Goal: Task Accomplishment & Management: Manage account settings

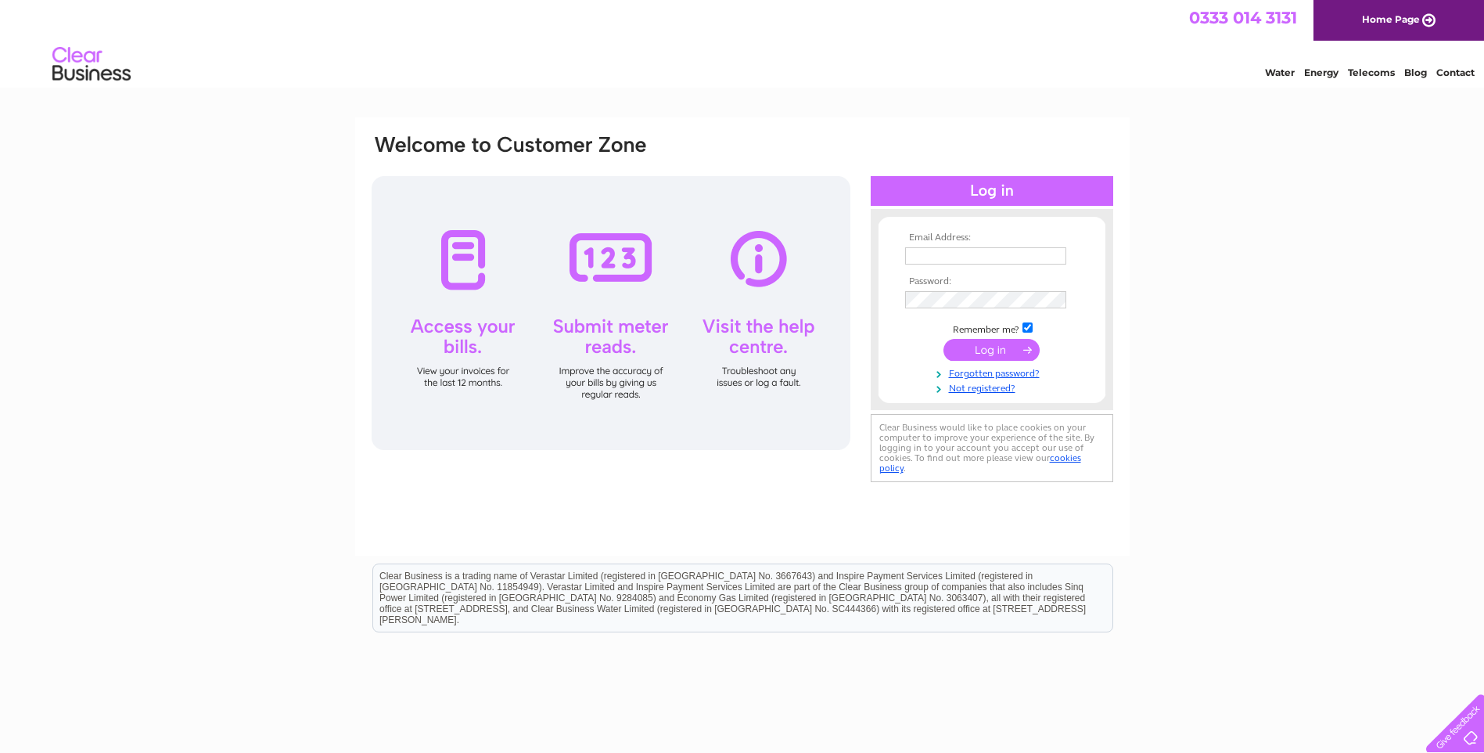
type input "k2204@hotmail.co.uk"
click at [994, 350] on input "submit" at bounding box center [991, 350] width 96 height 22
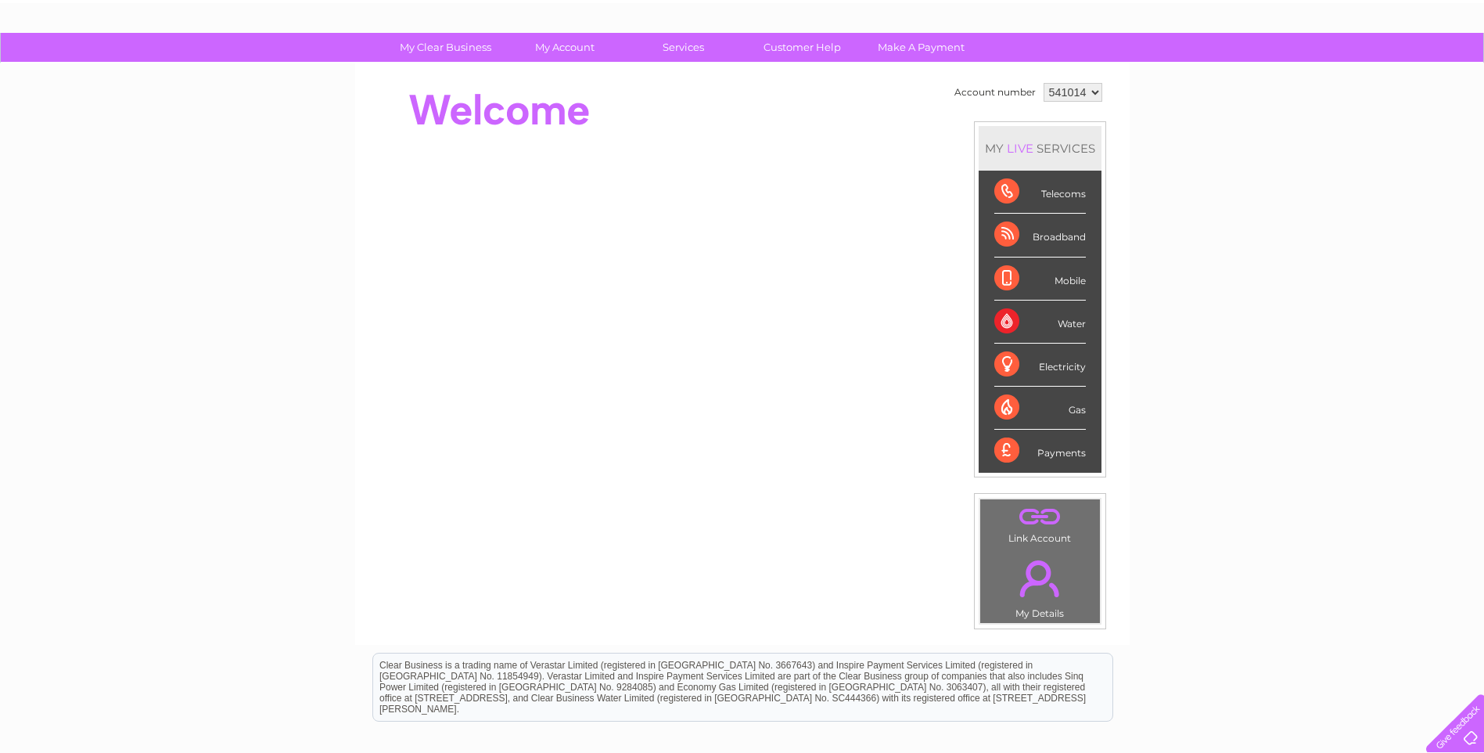
scroll to position [21, 0]
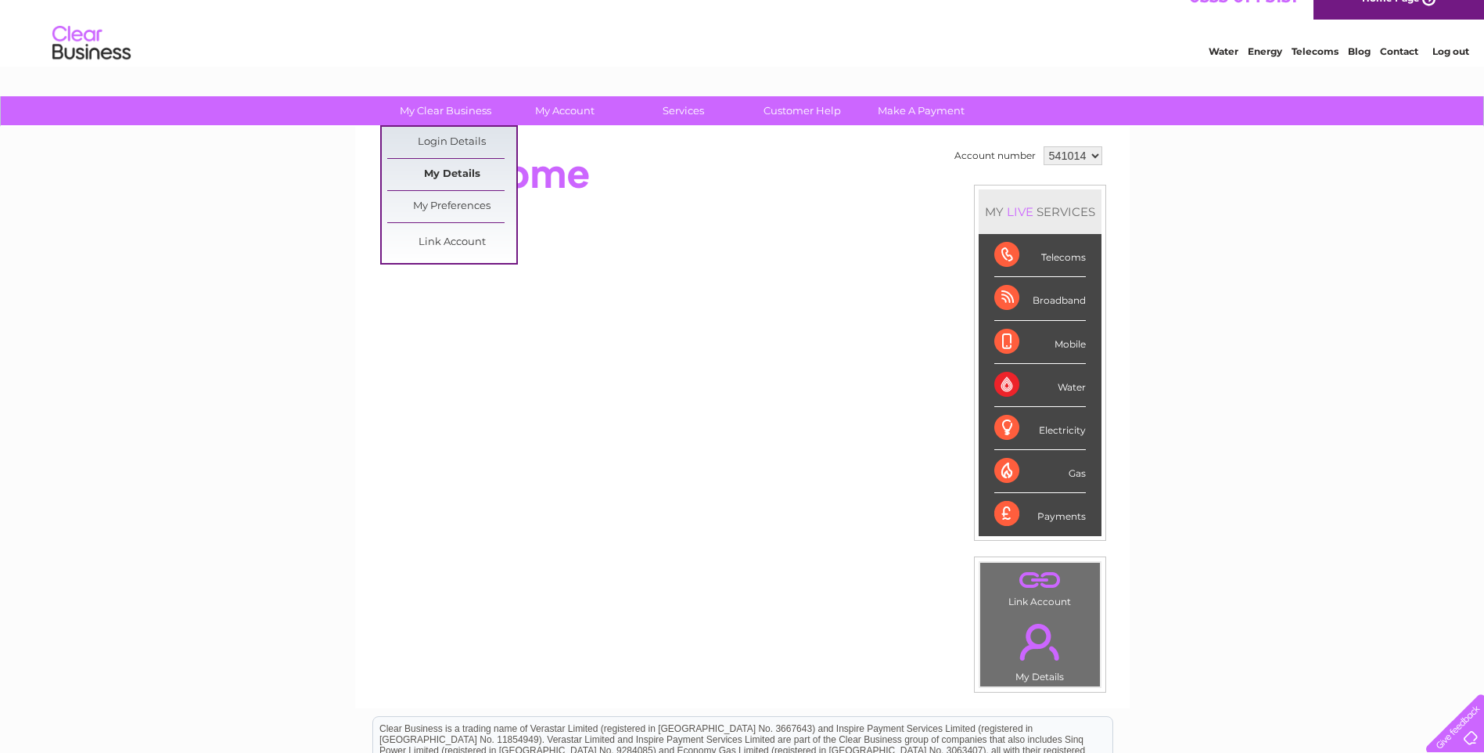
click at [456, 174] on link "My Details" at bounding box center [451, 174] width 129 height 31
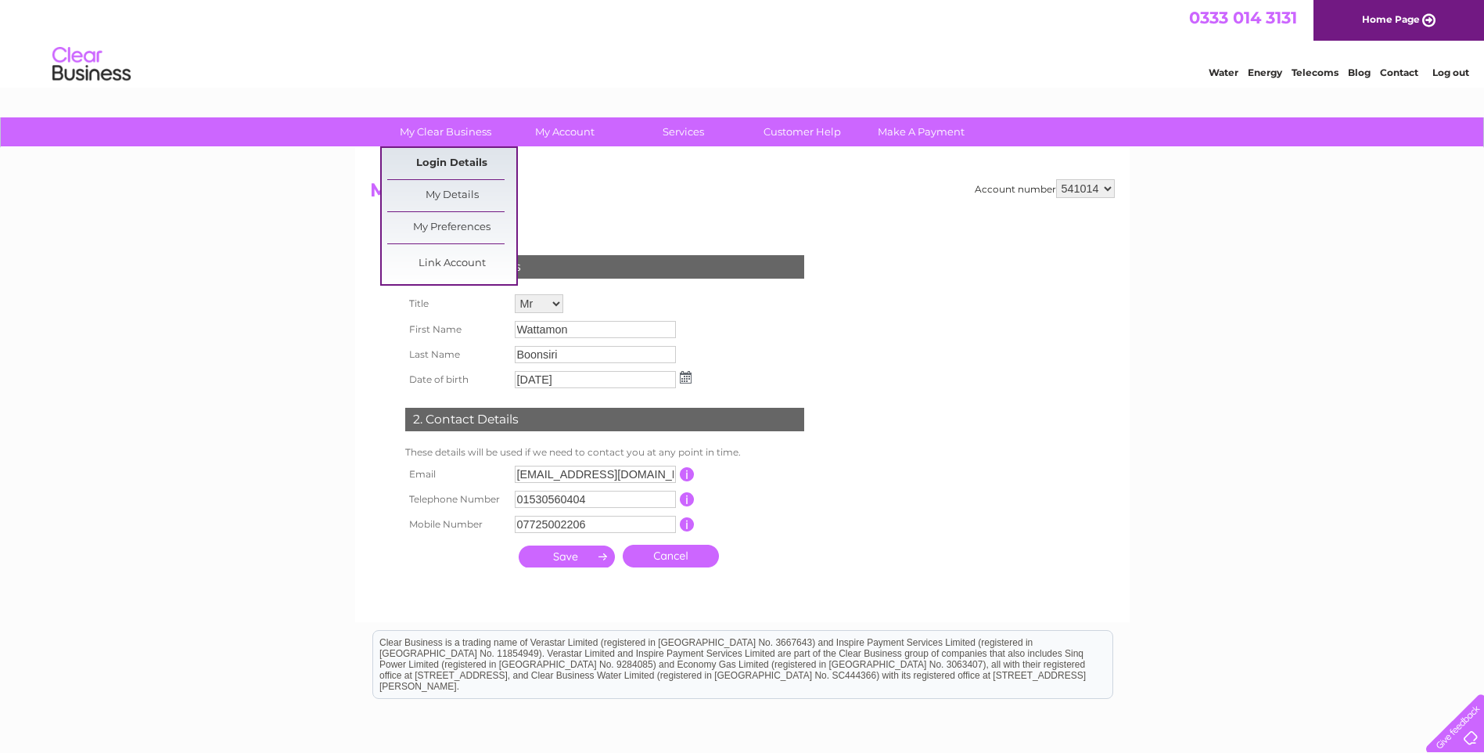
click at [444, 158] on link "Login Details" at bounding box center [451, 163] width 129 height 31
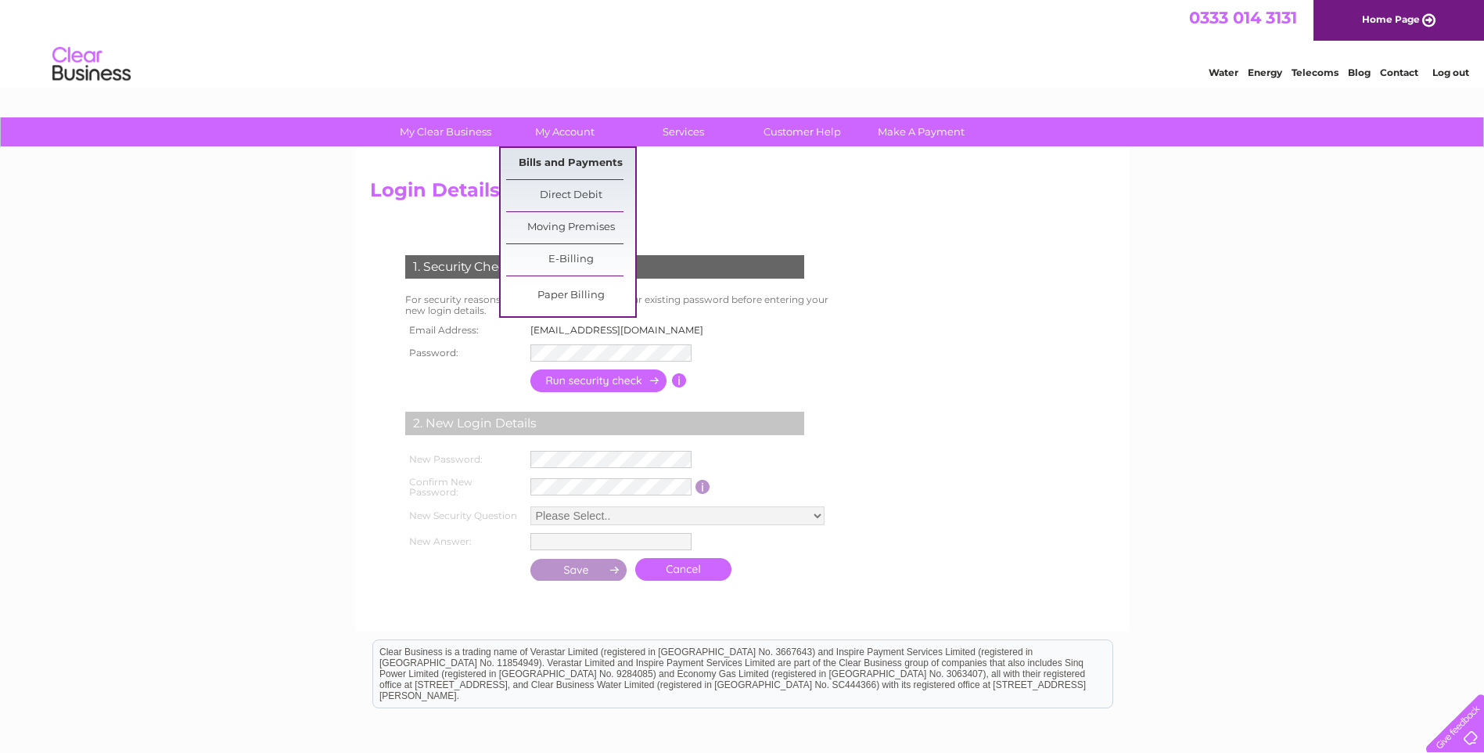
click at [569, 154] on link "Bills and Payments" at bounding box center [570, 163] width 129 height 31
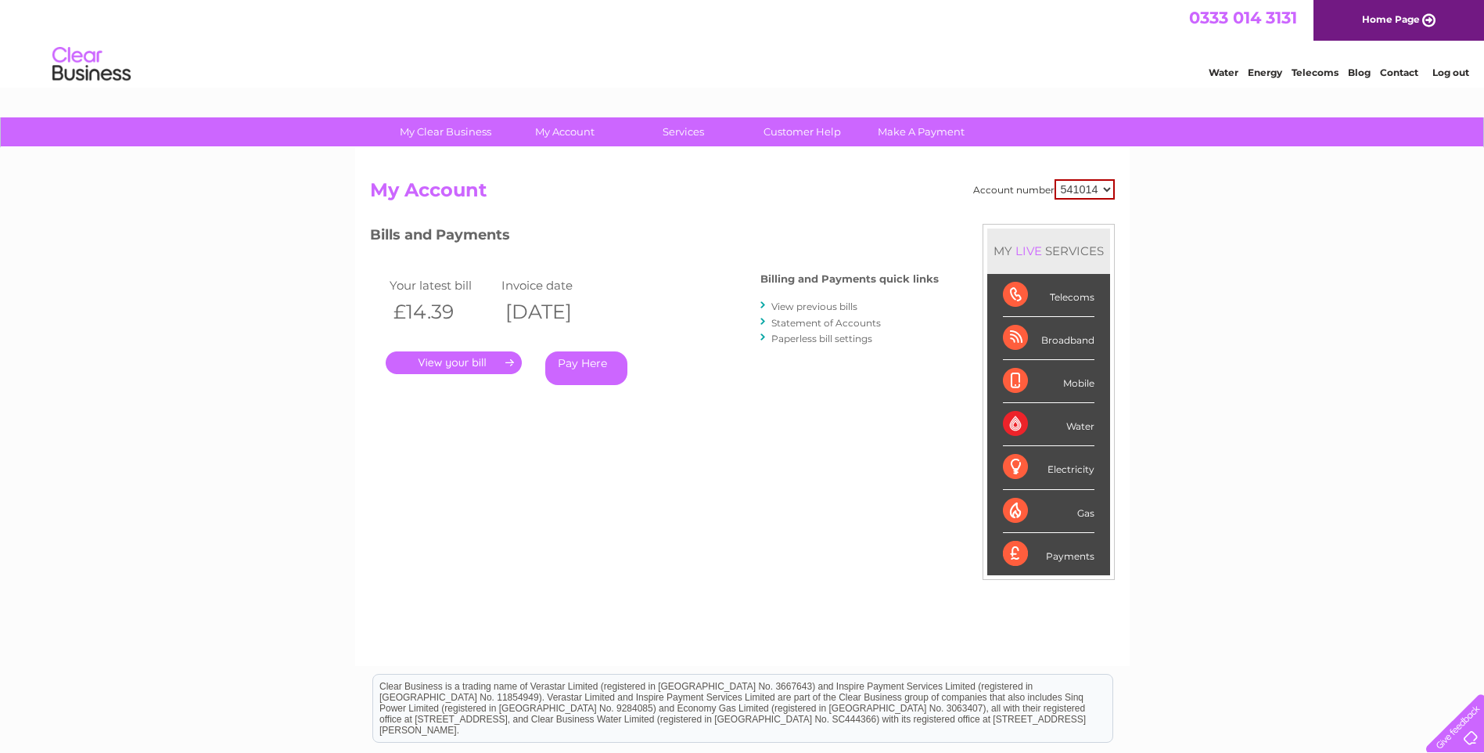
click at [821, 304] on link "View previous bills" at bounding box center [814, 306] width 86 height 12
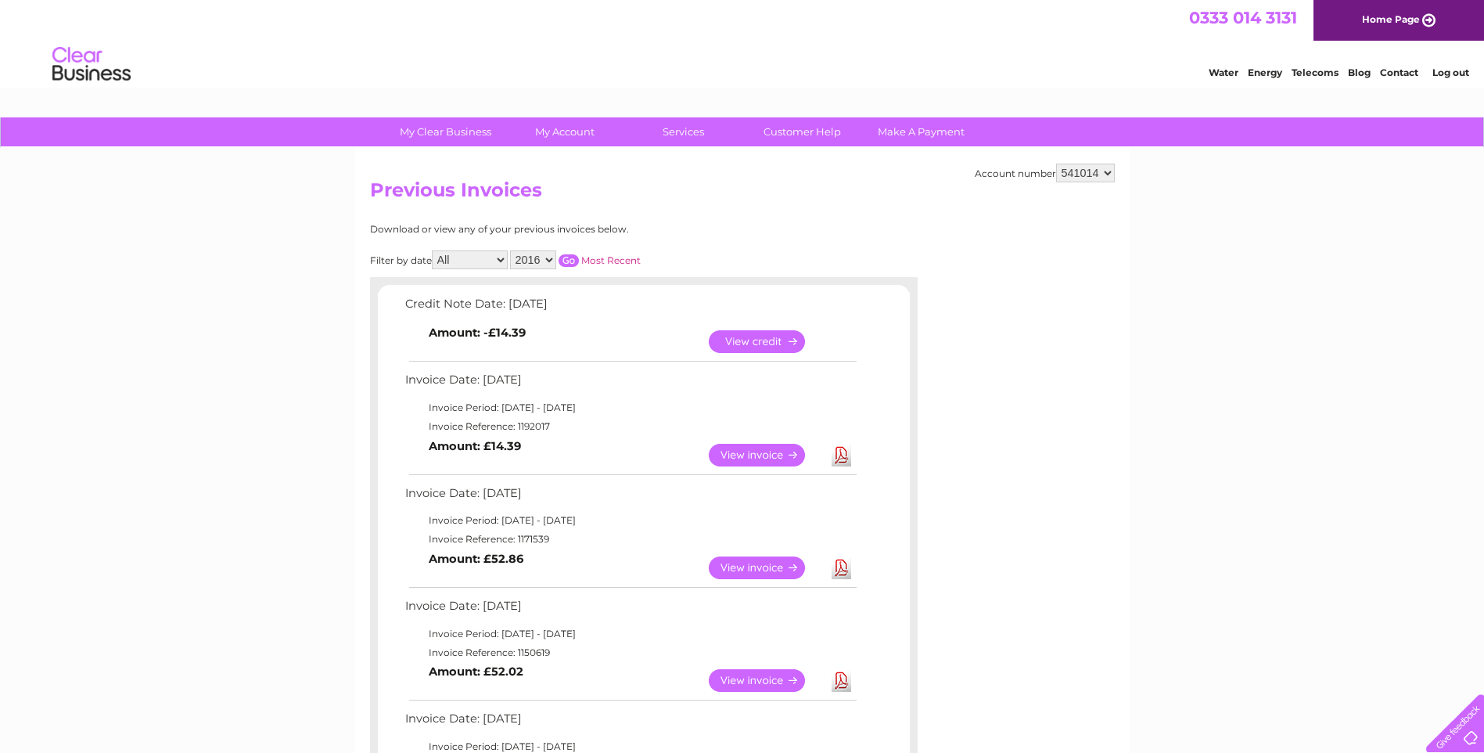
click at [548, 259] on select "2016 2015 2014 2013" at bounding box center [533, 259] width 46 height 19
click at [614, 256] on link "Most Recent" at bounding box center [610, 260] width 59 height 12
click at [618, 257] on link "Most Recent" at bounding box center [610, 260] width 59 height 12
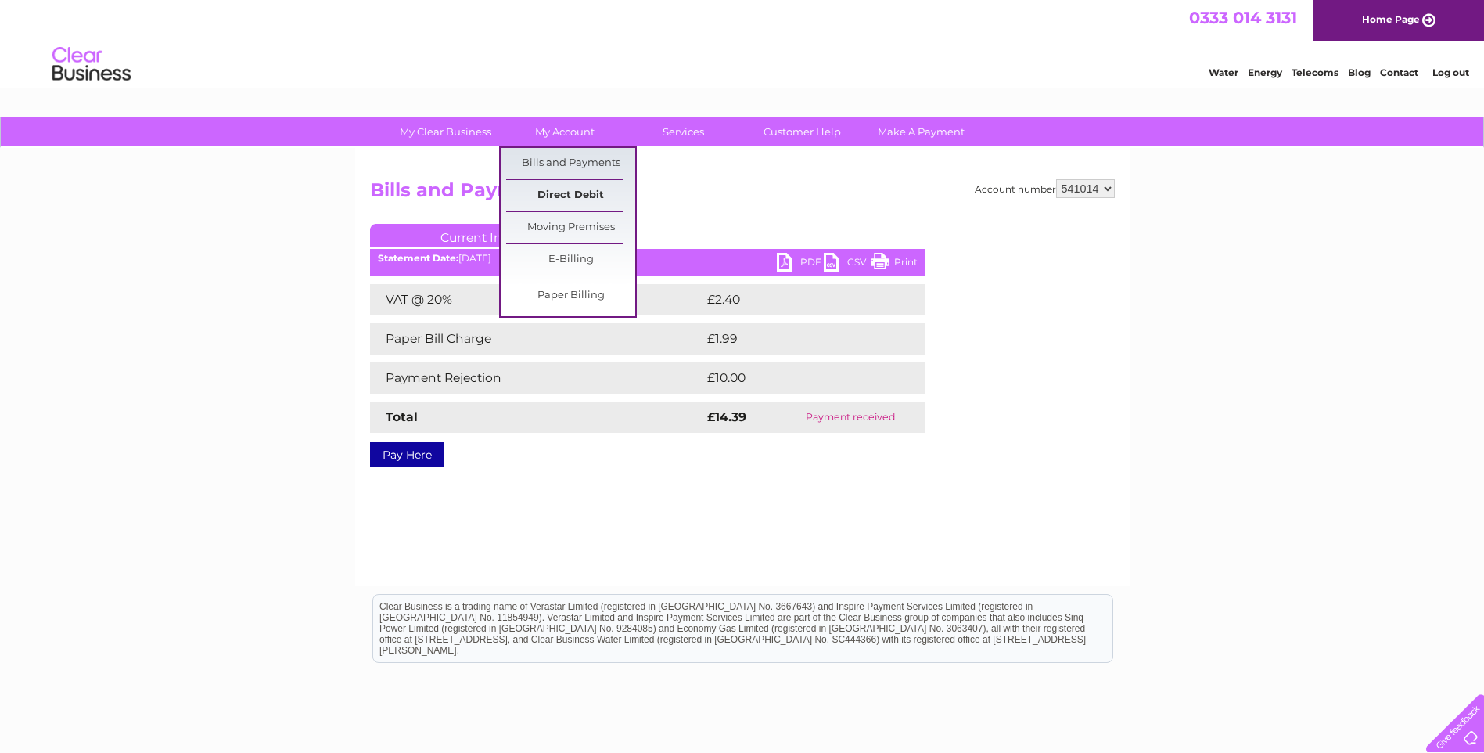
click at [567, 192] on link "Direct Debit" at bounding box center [570, 195] width 129 height 31
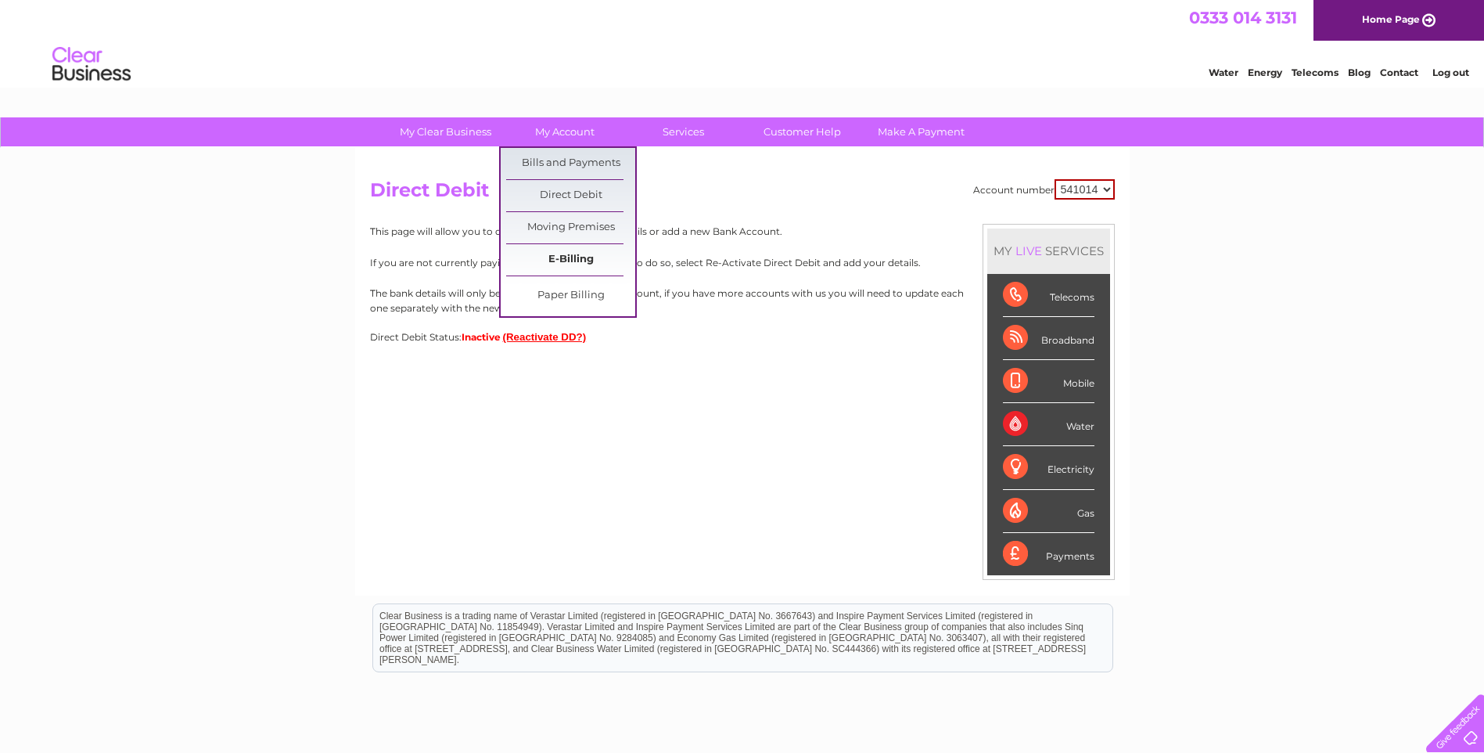
click at [574, 253] on link "E-Billing" at bounding box center [570, 259] width 129 height 31
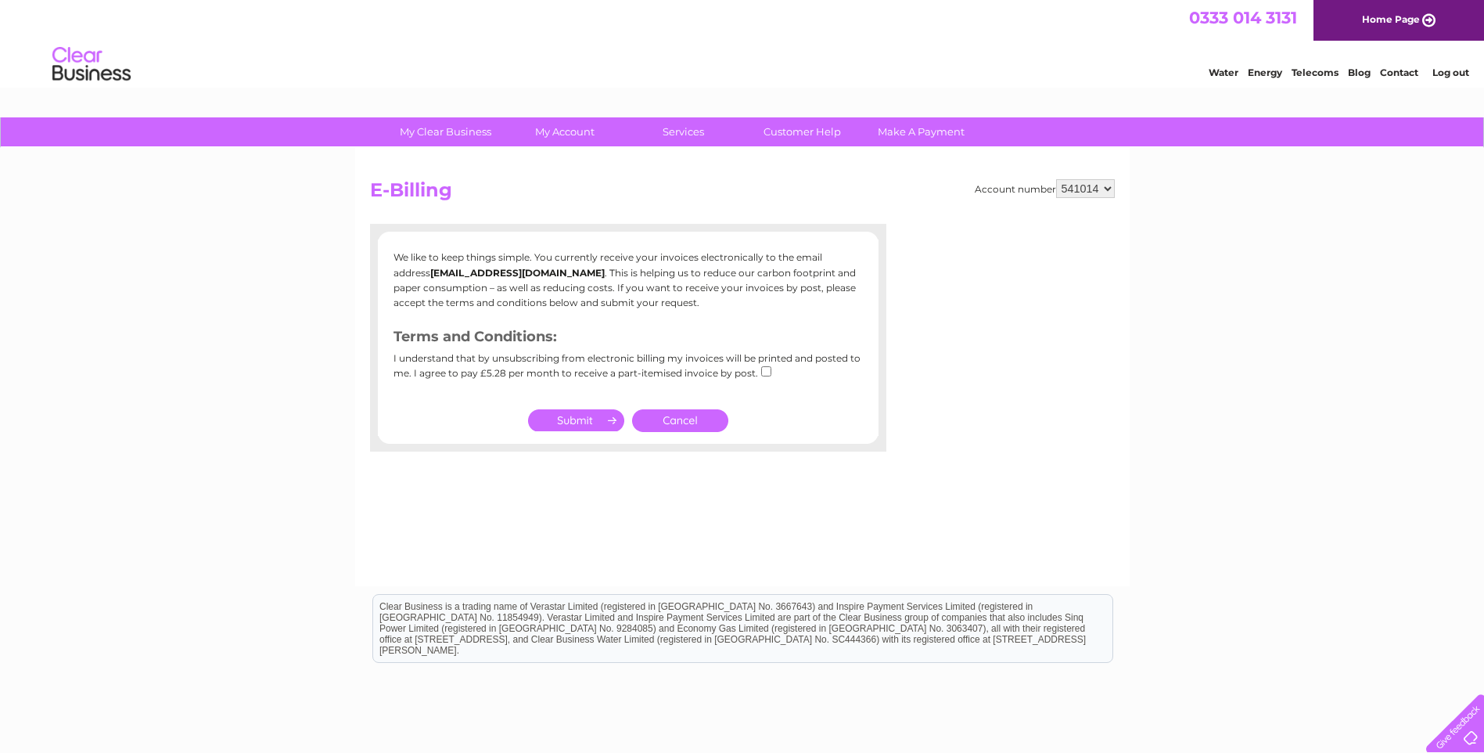
click at [697, 420] on link "Cancel" at bounding box center [680, 420] width 96 height 23
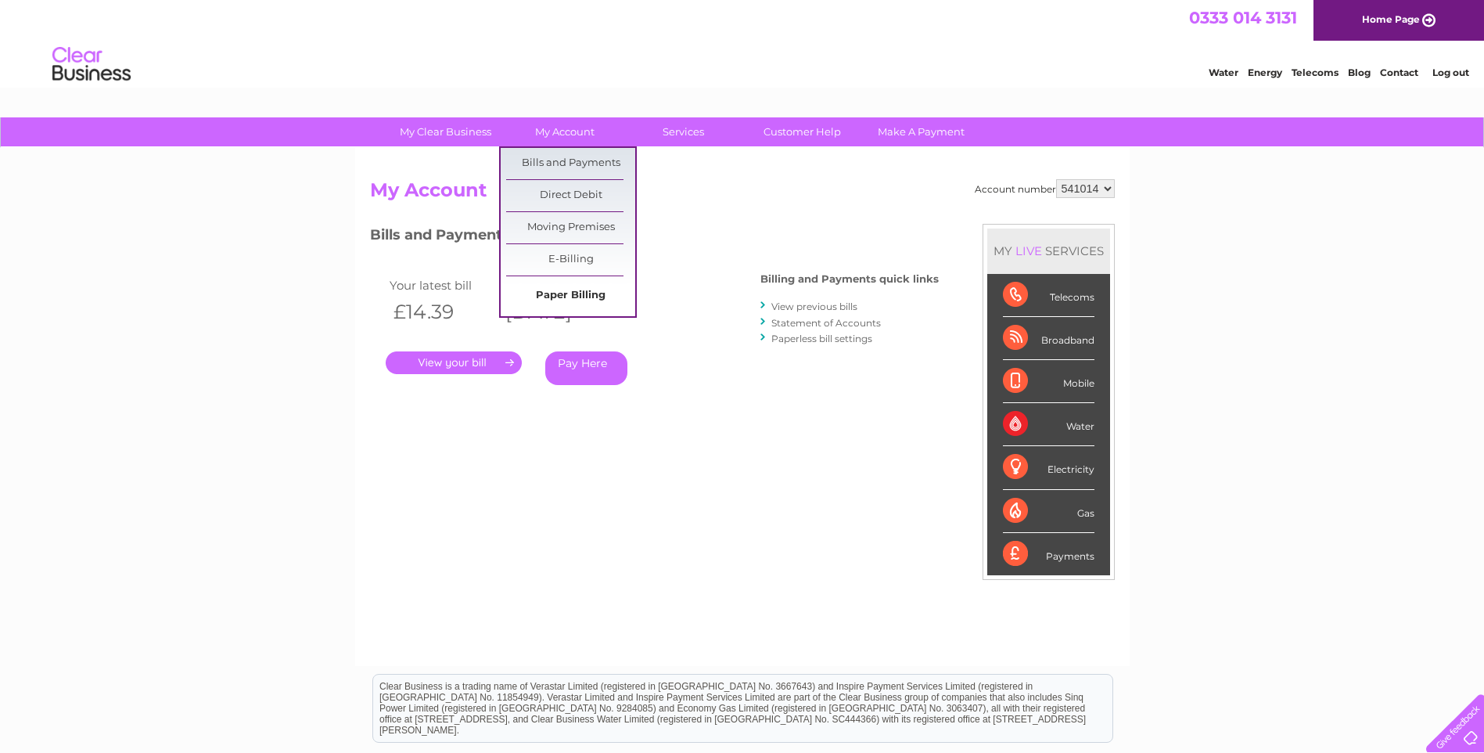
click at [574, 287] on link "Paper Billing" at bounding box center [570, 295] width 129 height 31
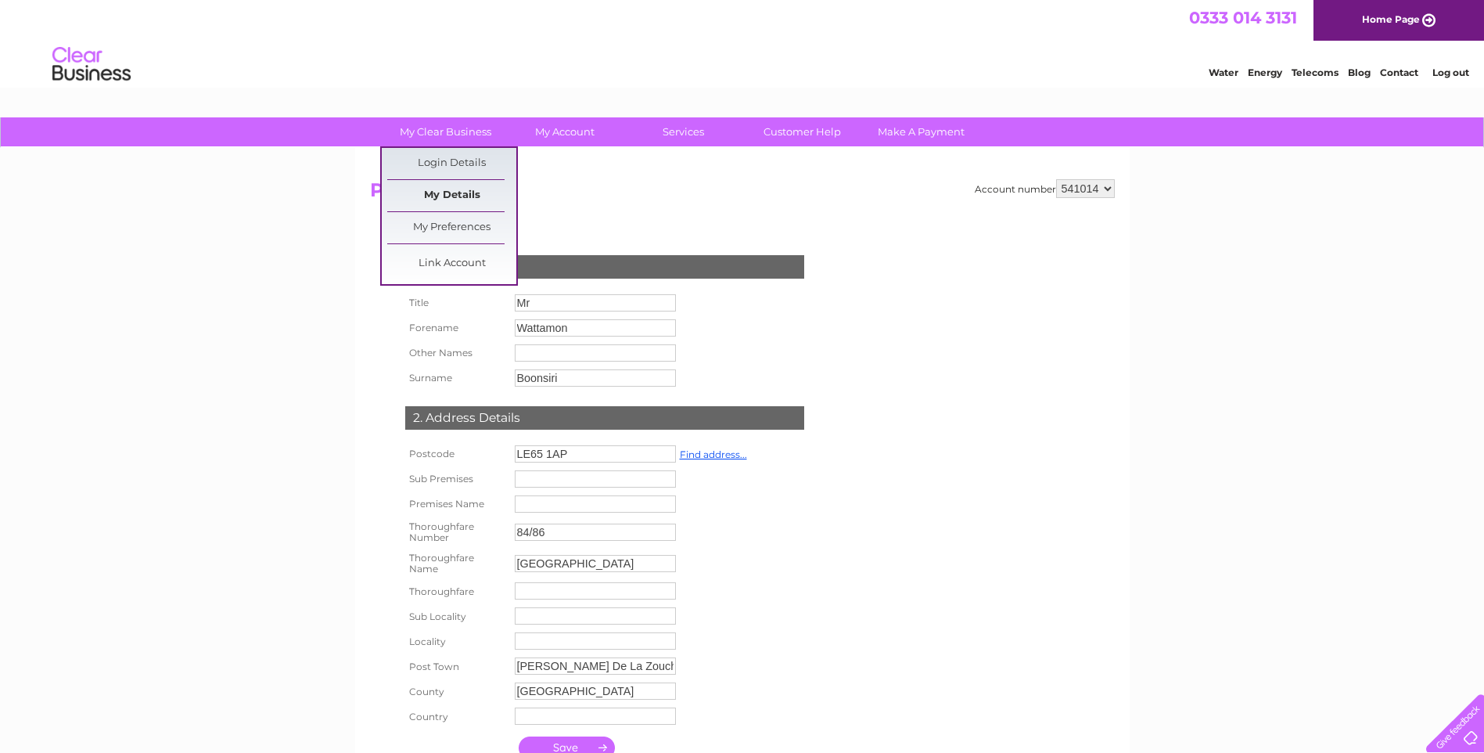
click at [447, 189] on link "My Details" at bounding box center [451, 195] width 129 height 31
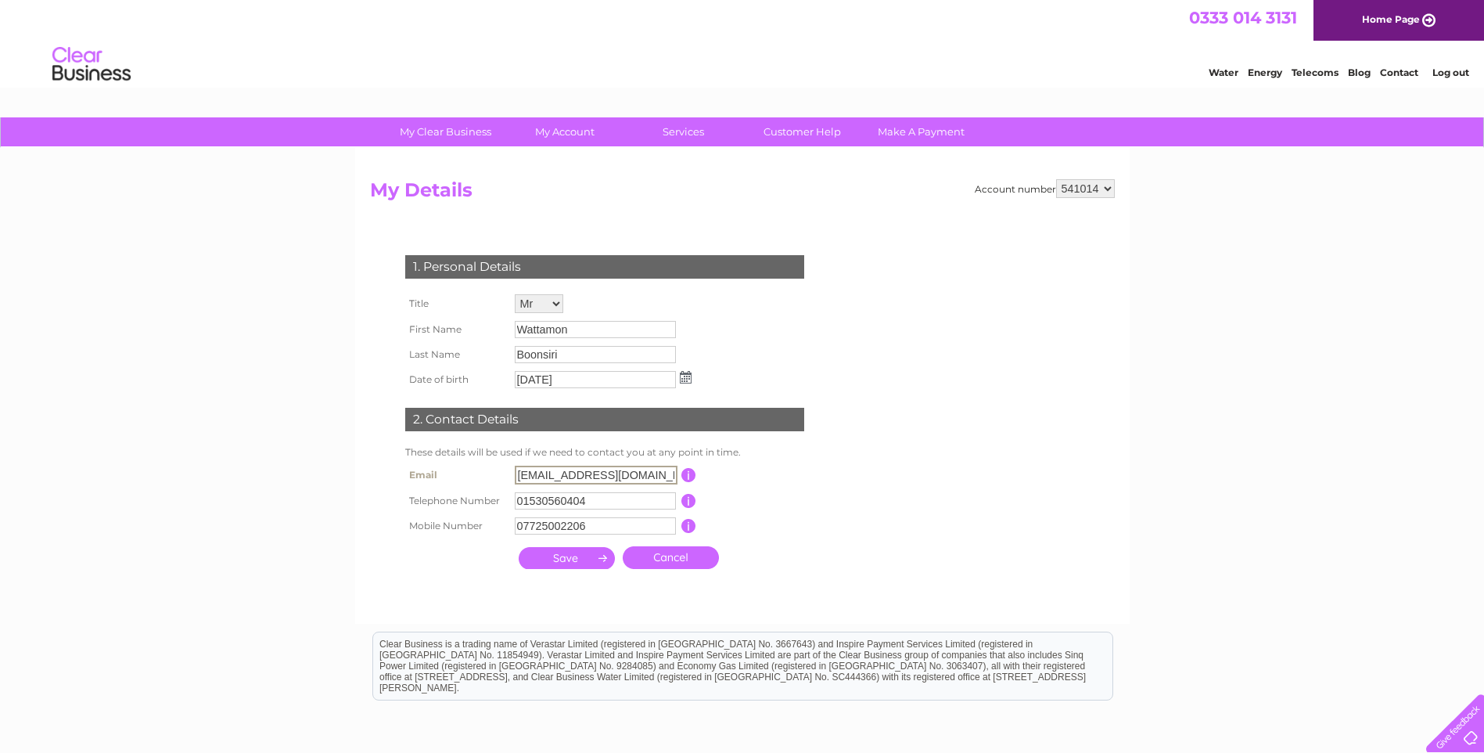
click at [638, 475] on input "[EMAIL_ADDRESS][DOMAIN_NAME]" at bounding box center [596, 474] width 163 height 19
drag, startPoint x: 638, startPoint y: 475, endPoint x: 494, endPoint y: 479, distance: 144.8
click at [494, 479] on tr "Email k2204@hotmail.co.uk This should be a valid email address" at bounding box center [611, 475] width 420 height 27
type input "u0104@hotmail.com"
drag, startPoint x: 596, startPoint y: 523, endPoint x: 480, endPoint y: 530, distance: 116.8
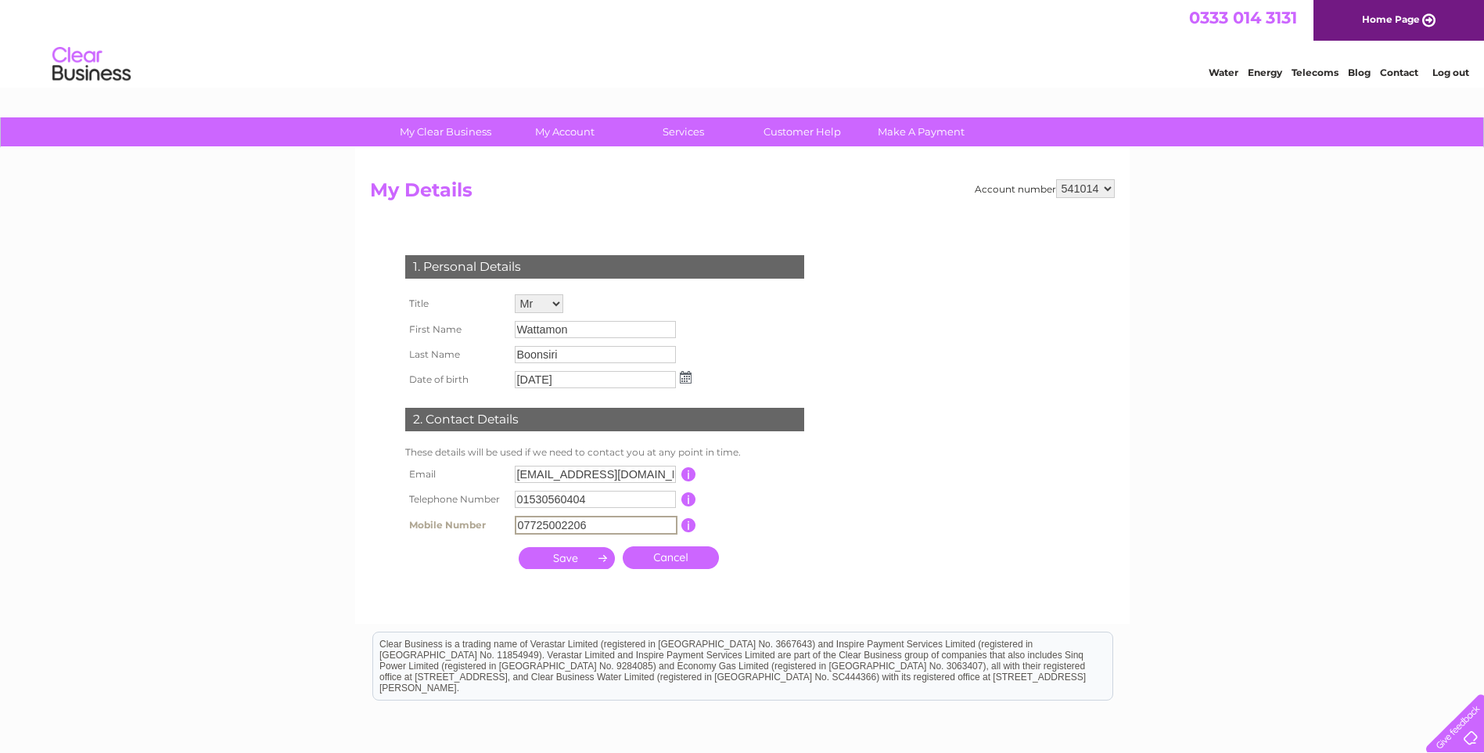
click at [480, 530] on tr "Mobile Number 07725002206 This should be a valid mobile number starting with 07…" at bounding box center [611, 525] width 420 height 27
click at [530, 519] on input "07753037405" at bounding box center [596, 525] width 163 height 19
click at [595, 522] on input "0753037405" at bounding box center [596, 525] width 163 height 19
type input "07530374055"
click at [553, 303] on select "Mr Mrs Ms Miss Dr Rev Prof Other" at bounding box center [540, 304] width 50 height 20
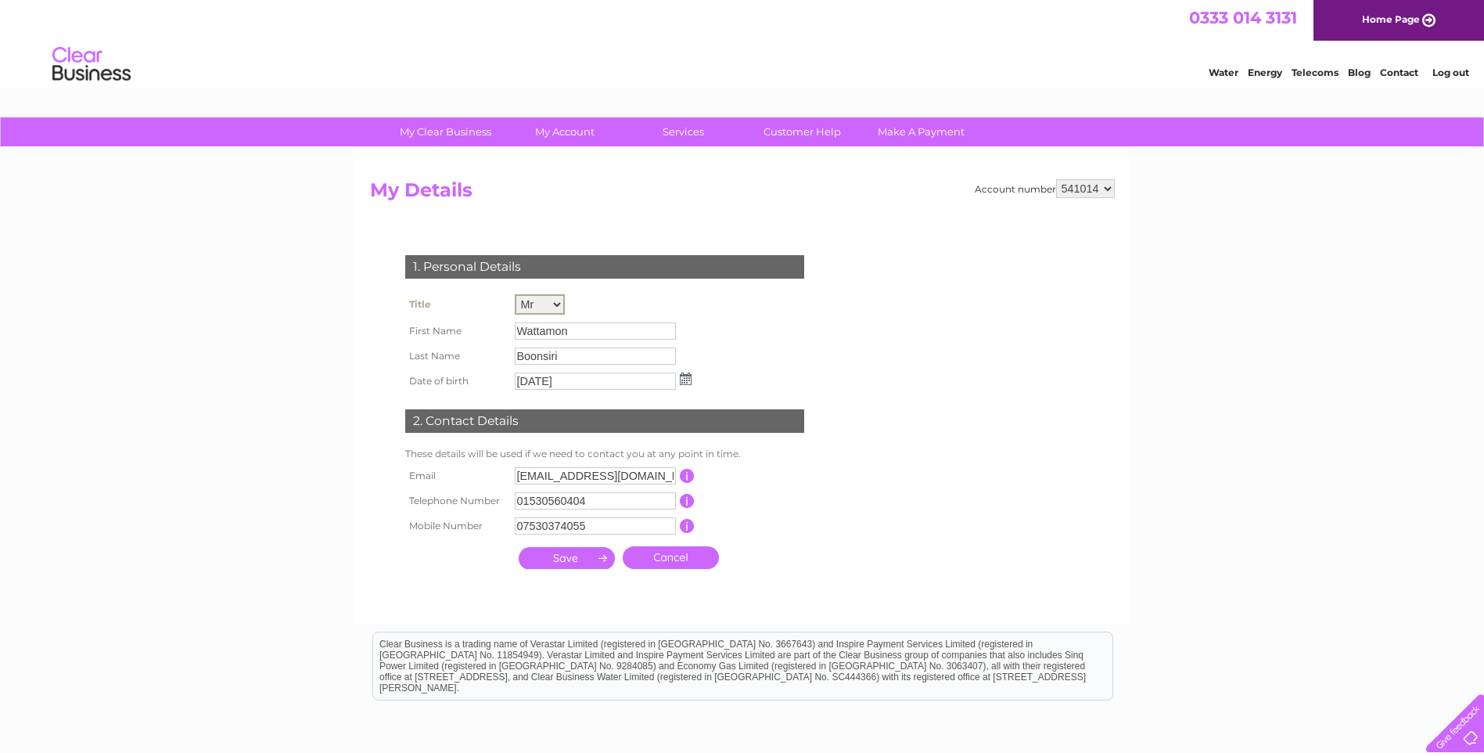
select select "Mrs"
click at [515, 294] on select "Mr Mrs Ms Miss Dr Rev Prof Other" at bounding box center [540, 304] width 50 height 20
click at [566, 554] on input "submit" at bounding box center [567, 556] width 96 height 22
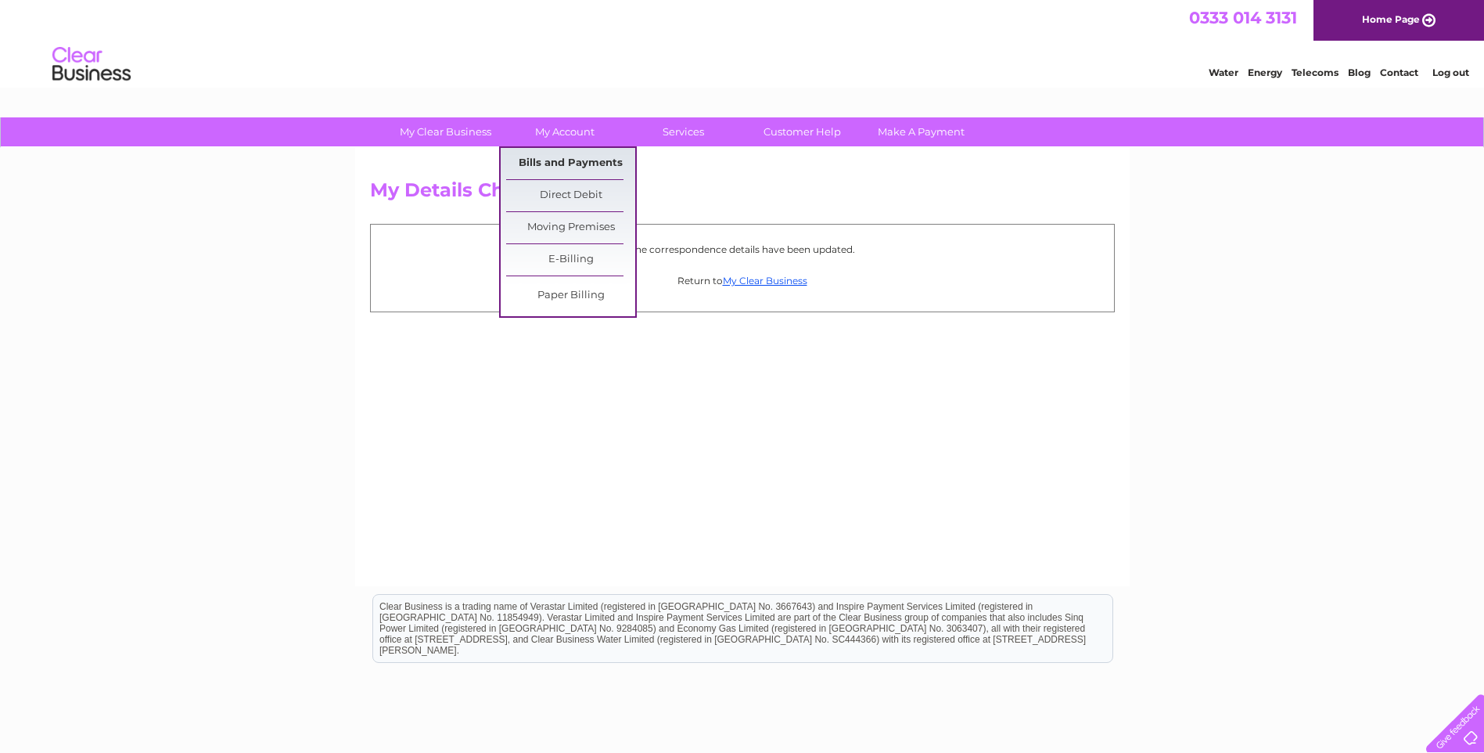
click at [570, 163] on link "Bills and Payments" at bounding box center [570, 163] width 129 height 31
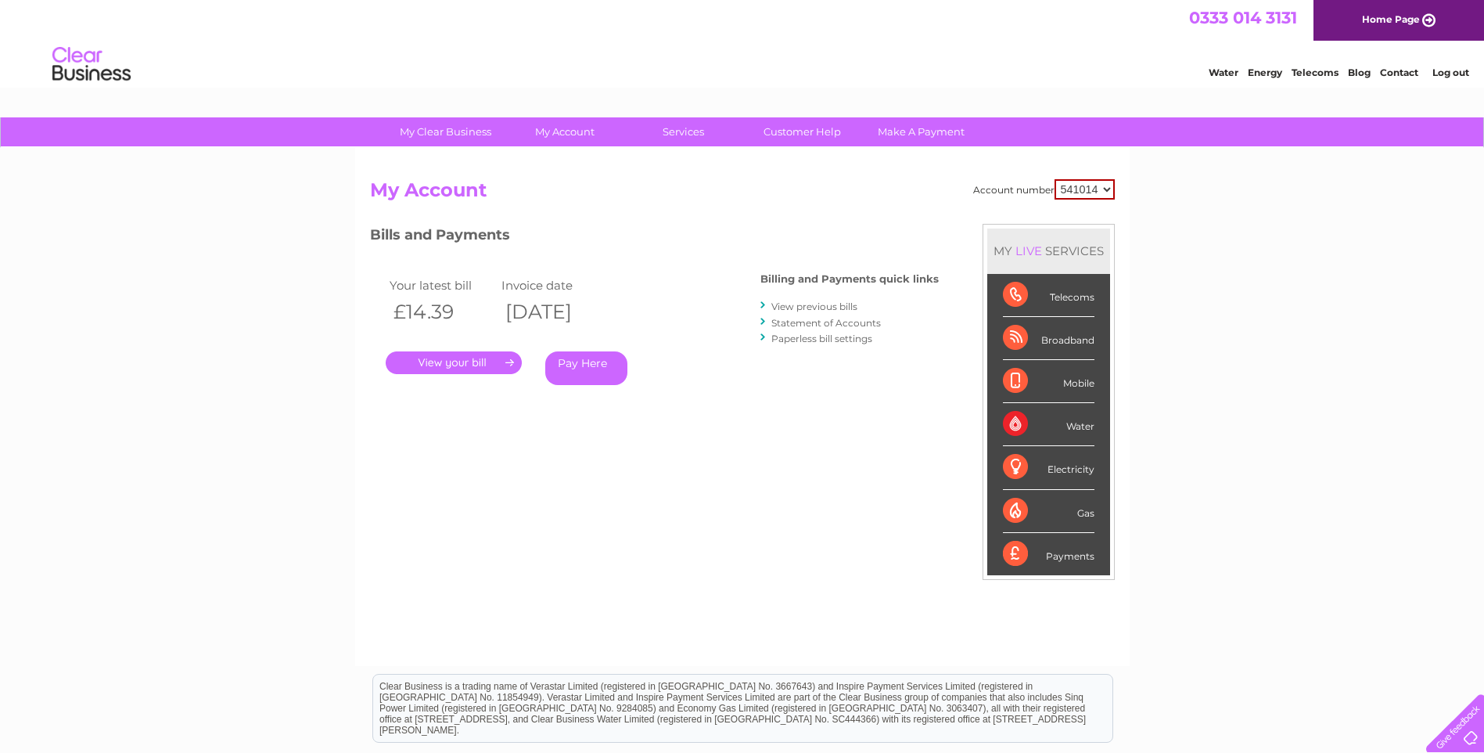
click at [815, 306] on link "View previous bills" at bounding box center [814, 306] width 86 height 12
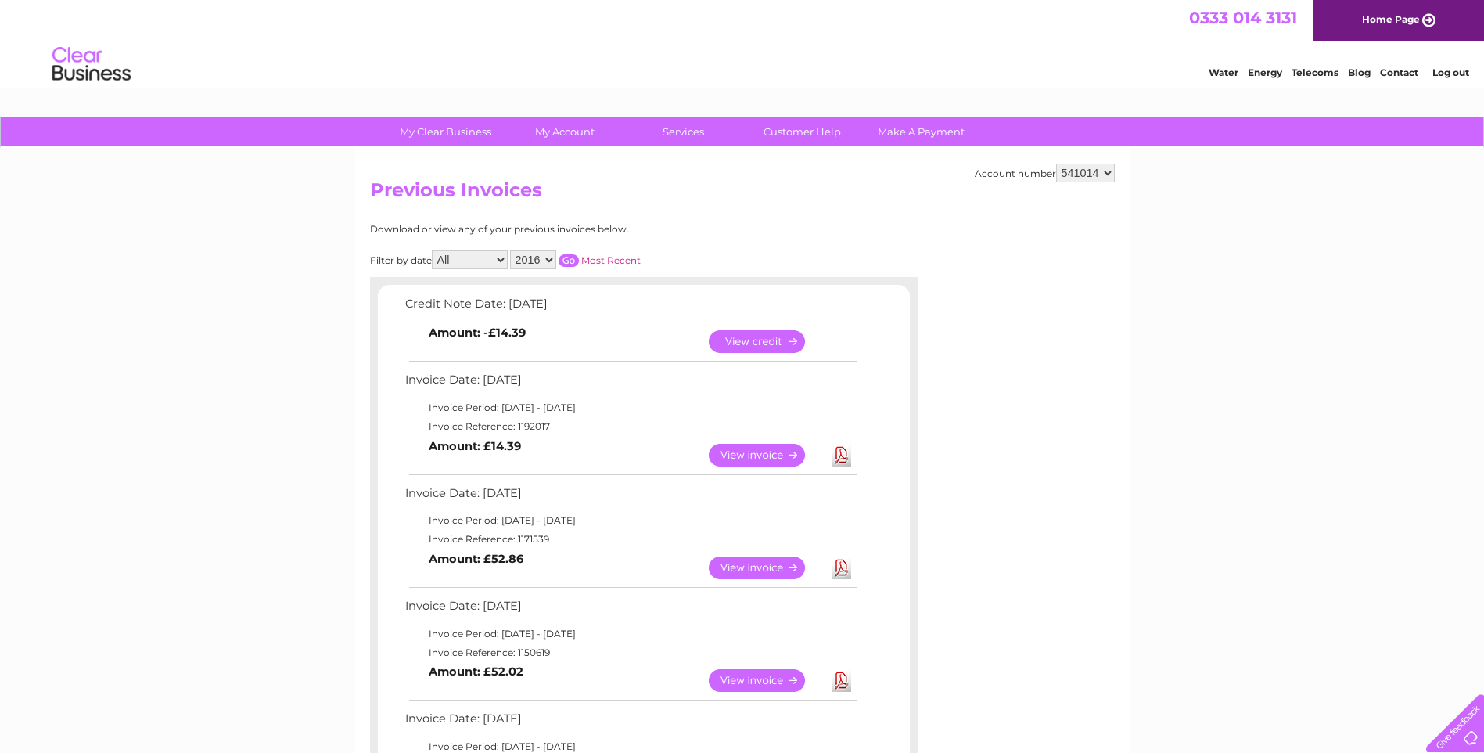
click at [551, 257] on select "2016 2015 2014 2013" at bounding box center [533, 259] width 46 height 19
click at [1170, 498] on div "My Clear Business Login Details My Details My Preferences Link Account My Accou…" at bounding box center [742, 695] width 1484 height 1157
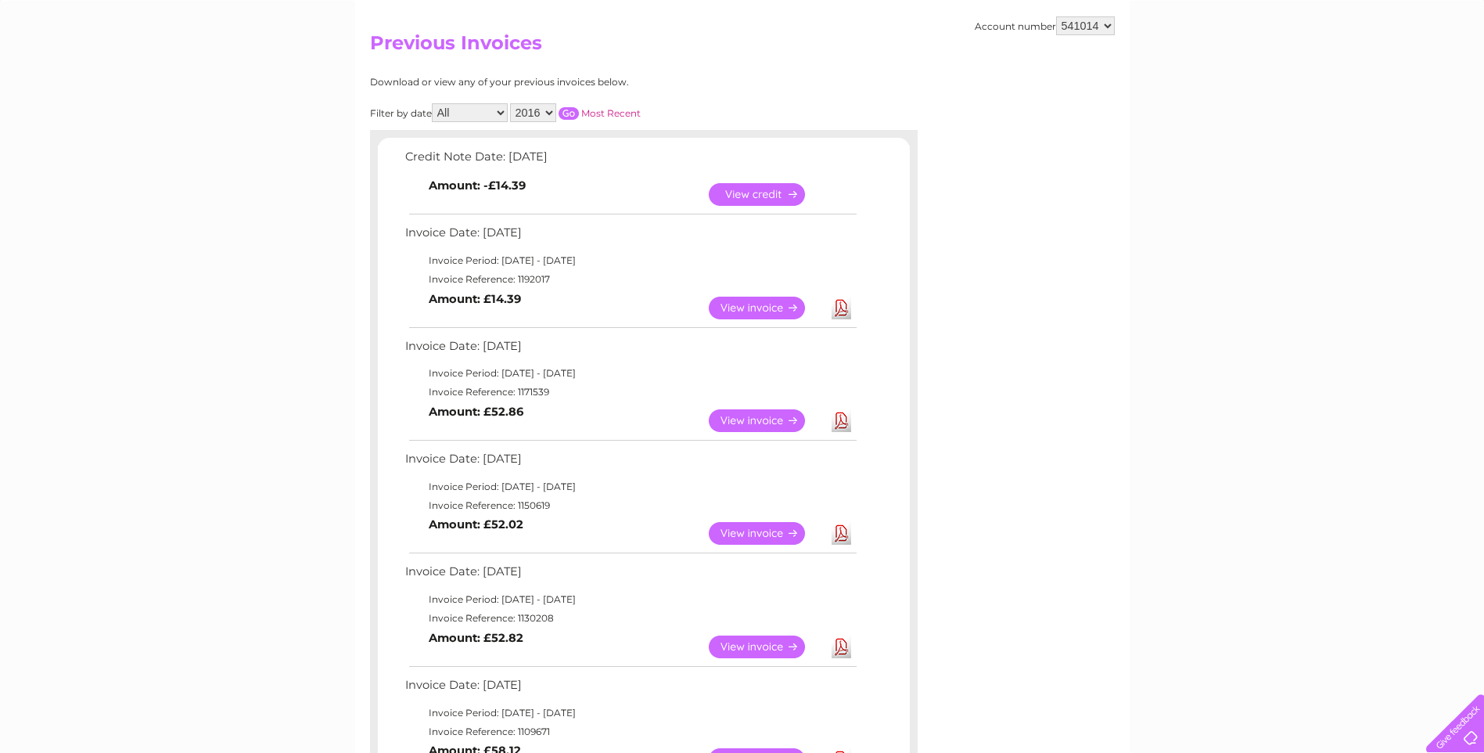
scroll to position [156, 0]
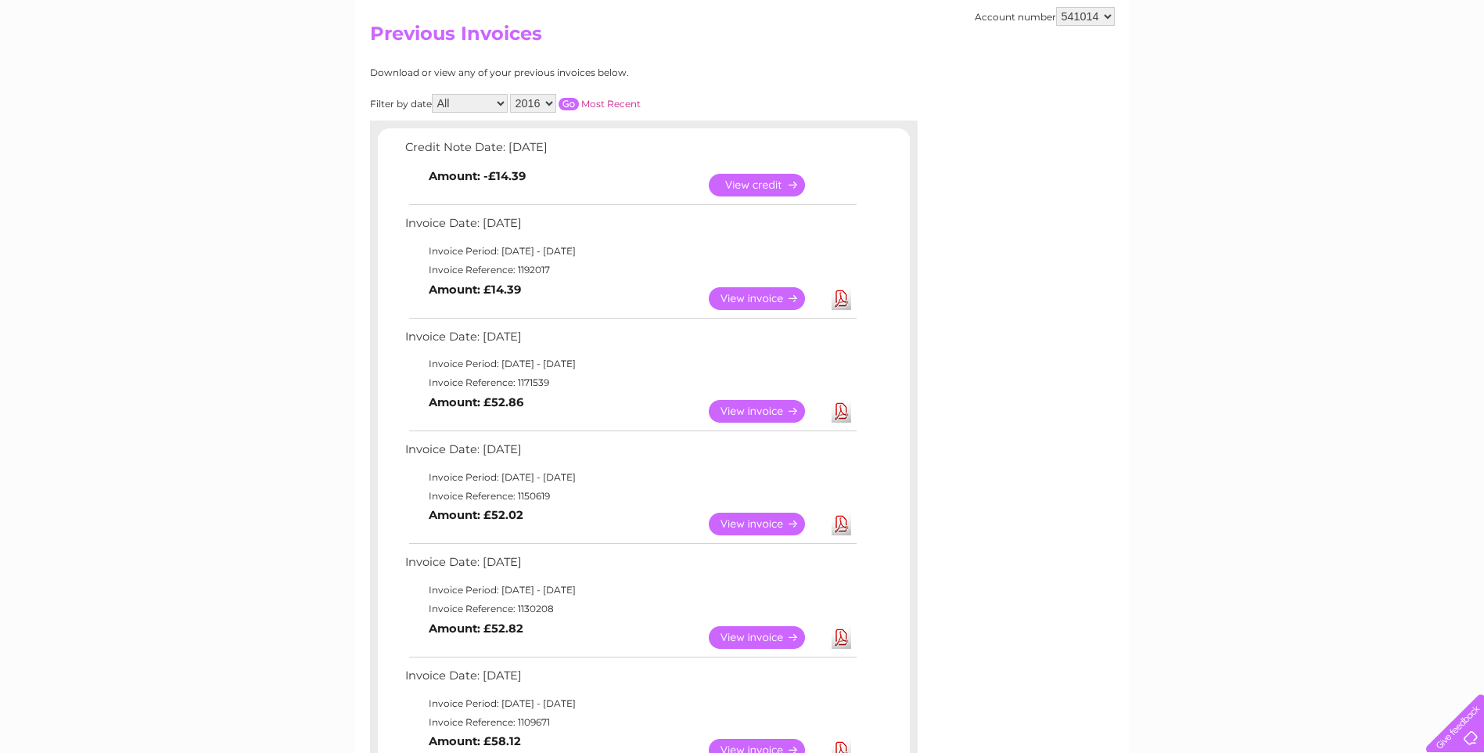
click at [749, 295] on link "View" at bounding box center [766, 298] width 115 height 23
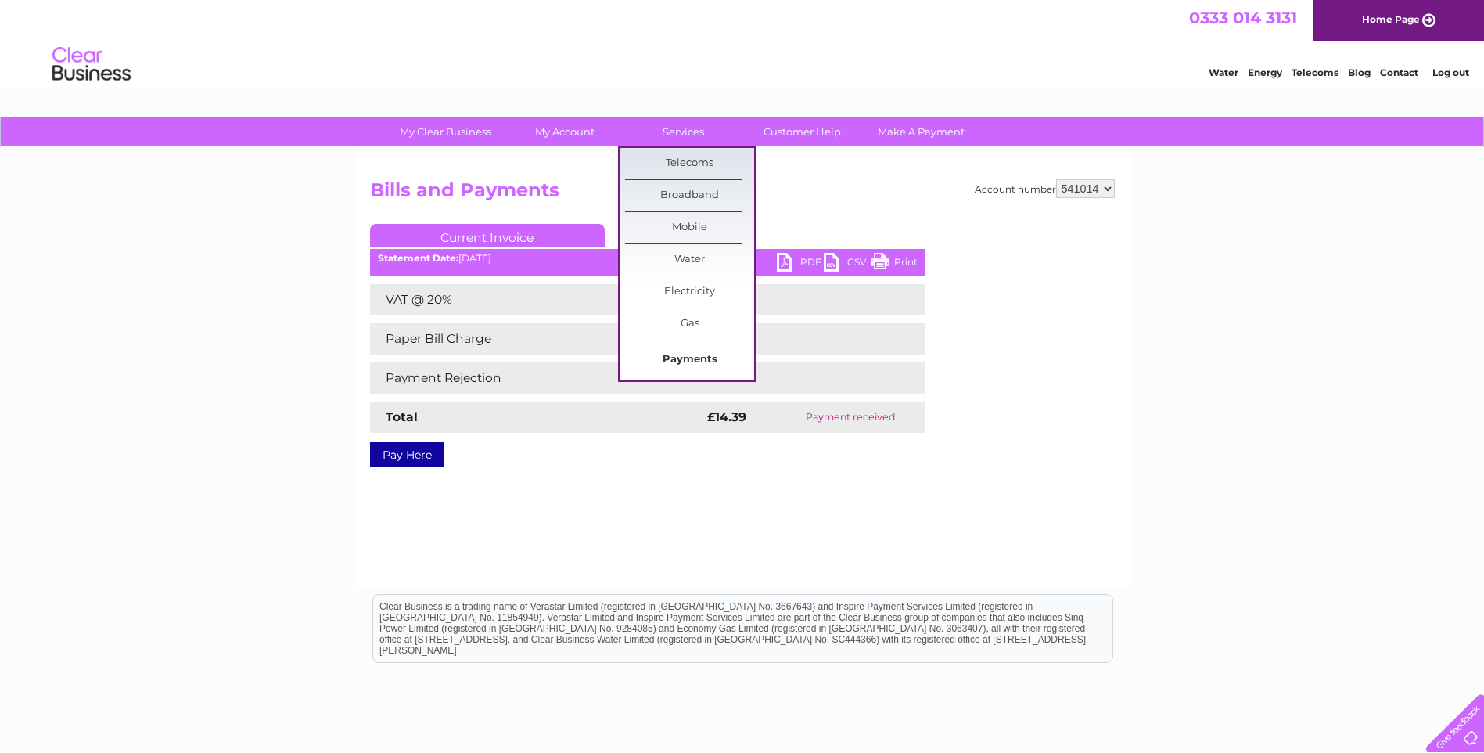
click at [694, 355] on link "Payments" at bounding box center [689, 359] width 129 height 31
click at [677, 187] on link "Broadband" at bounding box center [689, 195] width 129 height 31
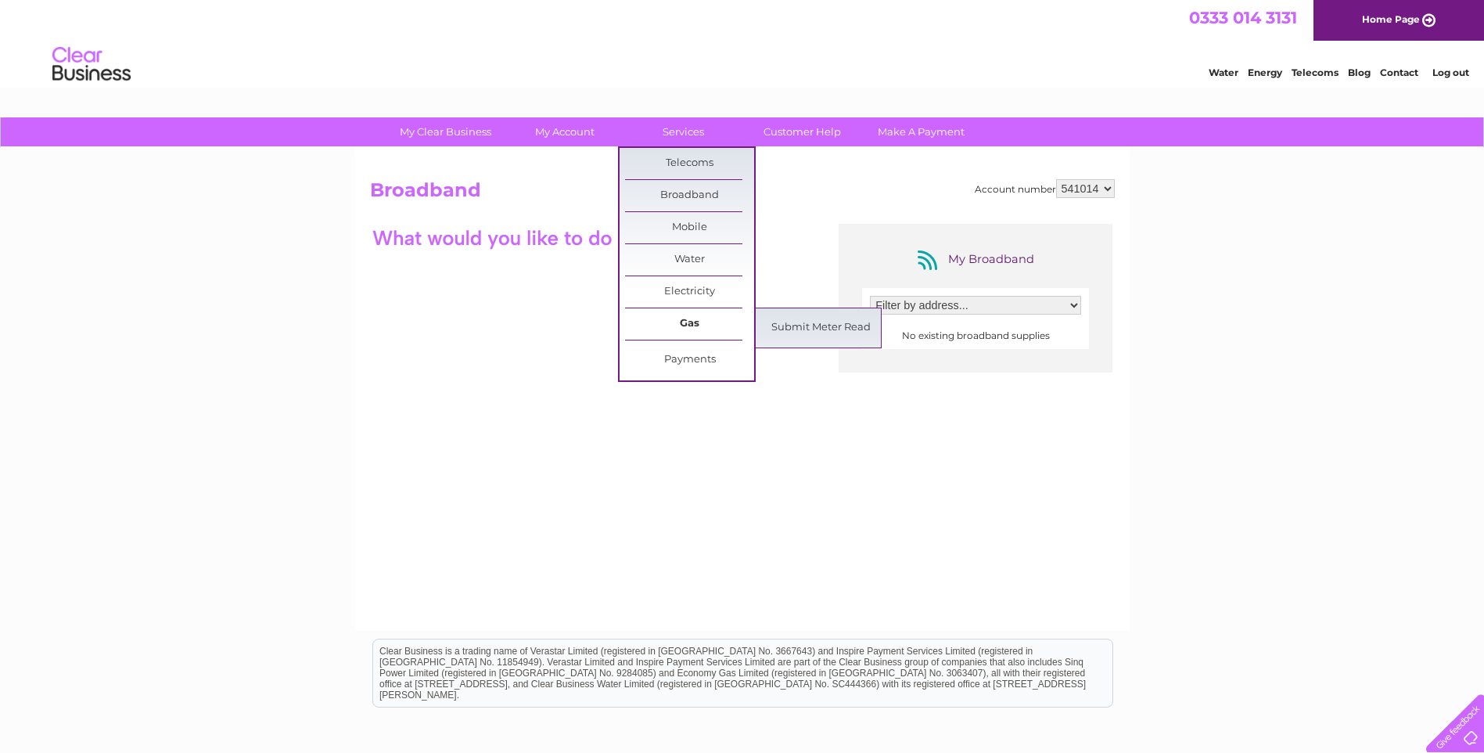
click at [687, 314] on link "Gas" at bounding box center [689, 323] width 129 height 31
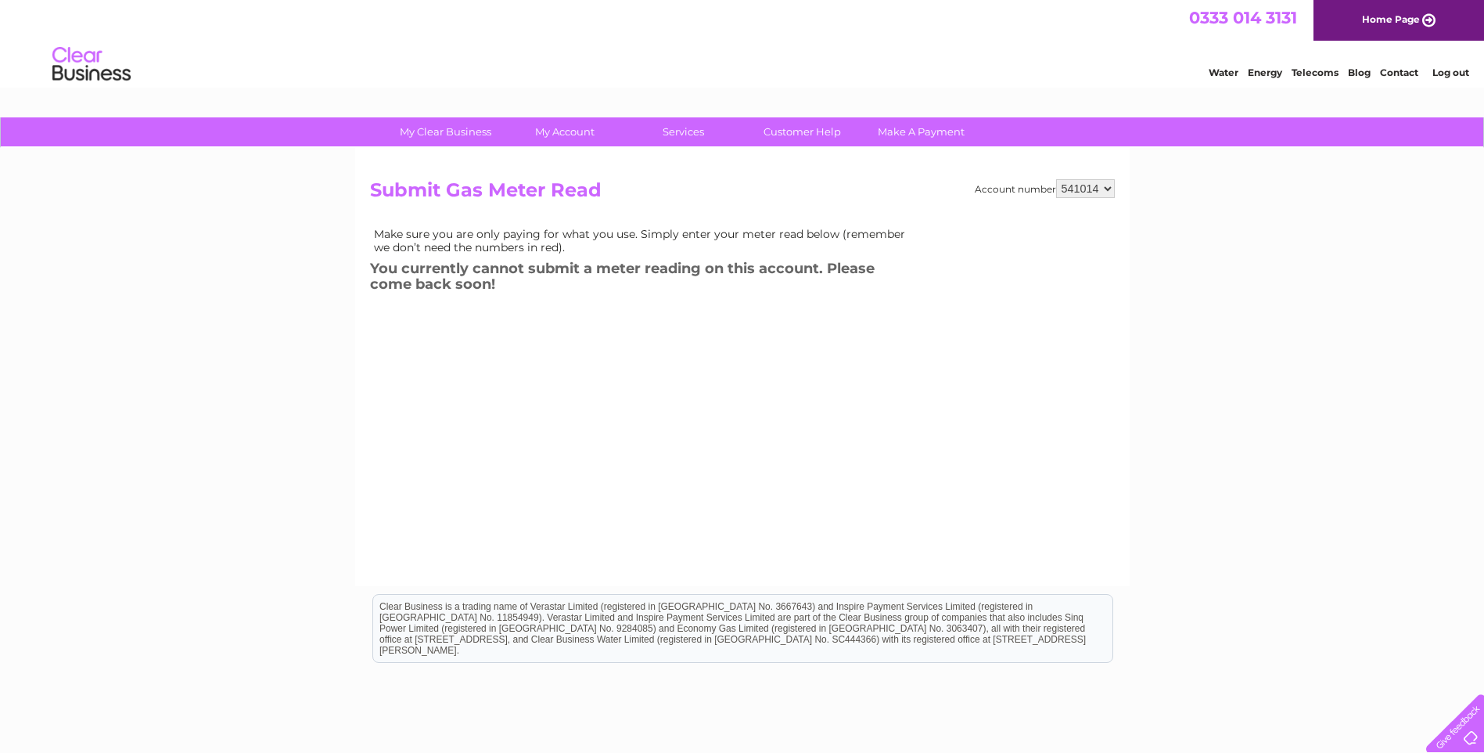
click at [1452, 68] on link "Log out" at bounding box center [1450, 72] width 37 height 12
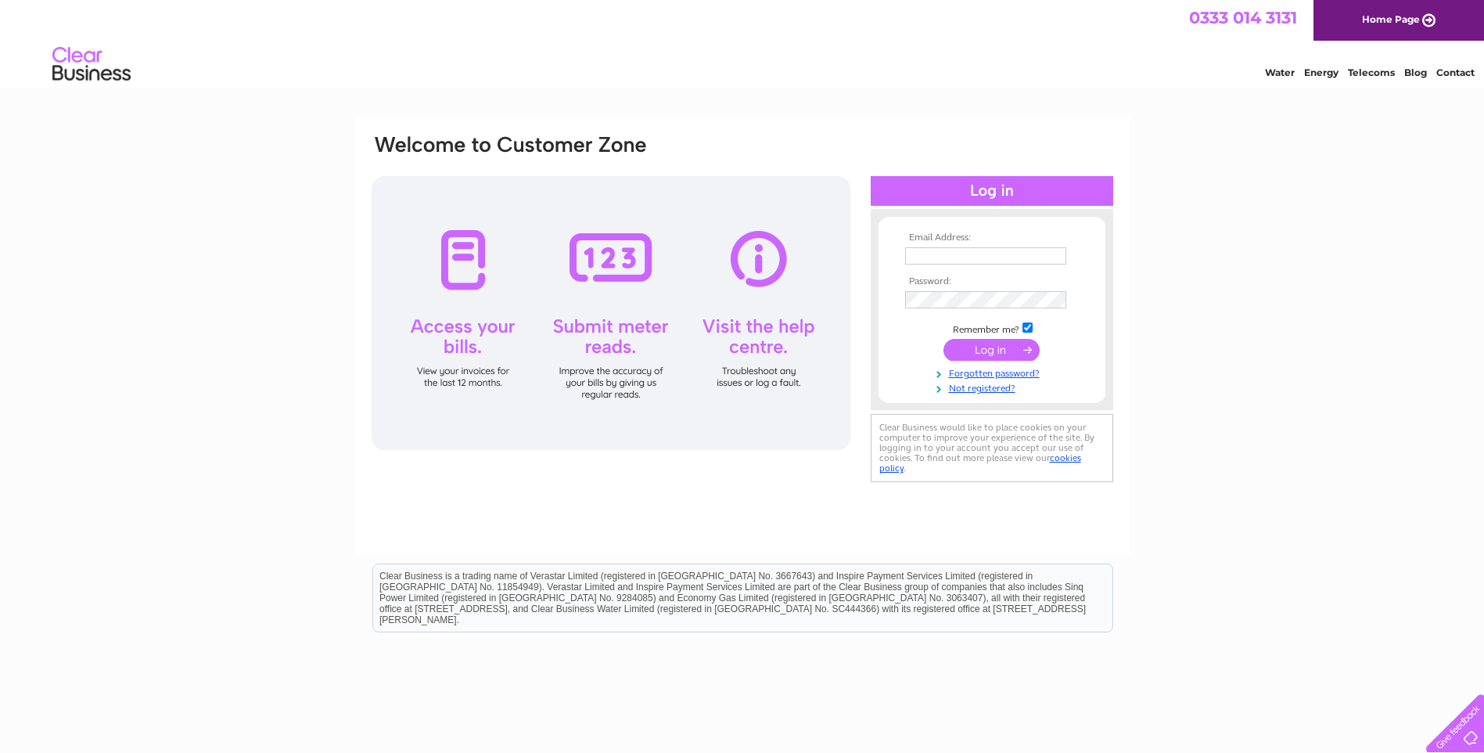
type input "[EMAIL_ADDRESS][DOMAIN_NAME]"
click at [990, 370] on link "Forgotten password?" at bounding box center [994, 373] width 178 height 15
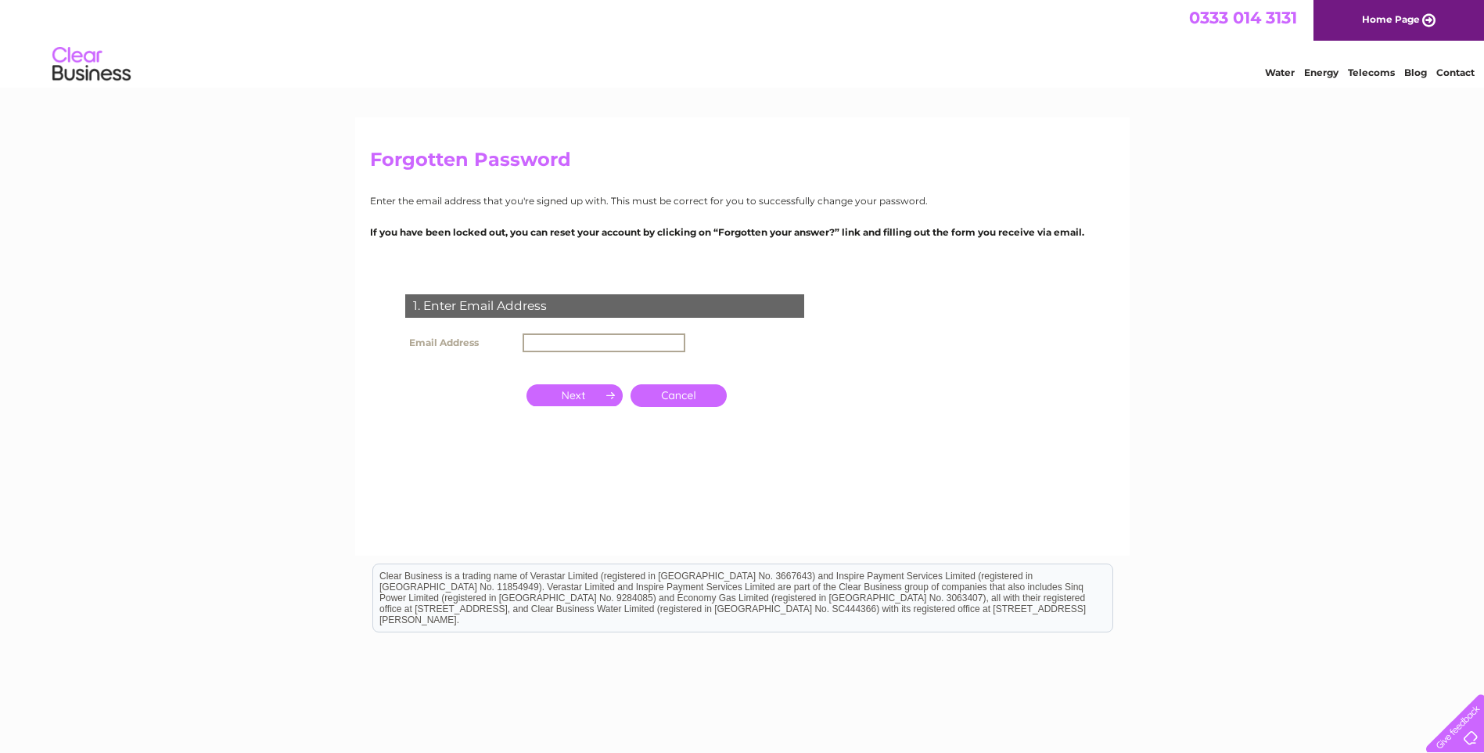
click at [569, 344] on input "text" at bounding box center [604, 342] width 163 height 19
type input "[EMAIL_ADDRESS][DOMAIN_NAME]"
click at [577, 396] on input "button" at bounding box center [574, 395] width 96 height 22
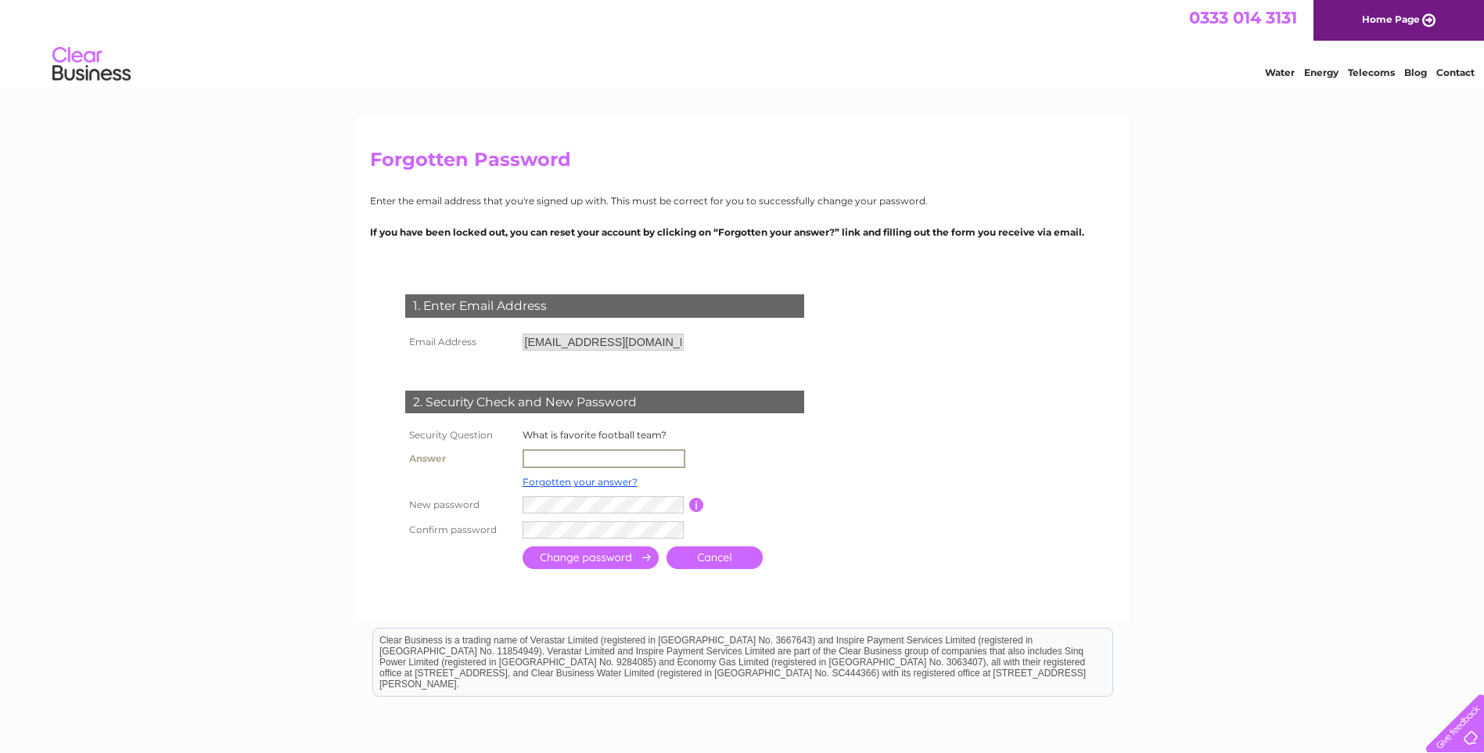
click at [621, 458] on input "text" at bounding box center [604, 458] width 163 height 19
type input "manchester united"
click at [884, 519] on form "1. Enter Email Address Email Address k2204@hotmail.co.uk Cancel" at bounding box center [742, 433] width 745 height 341
click at [611, 552] on input "submit" at bounding box center [591, 555] width 136 height 23
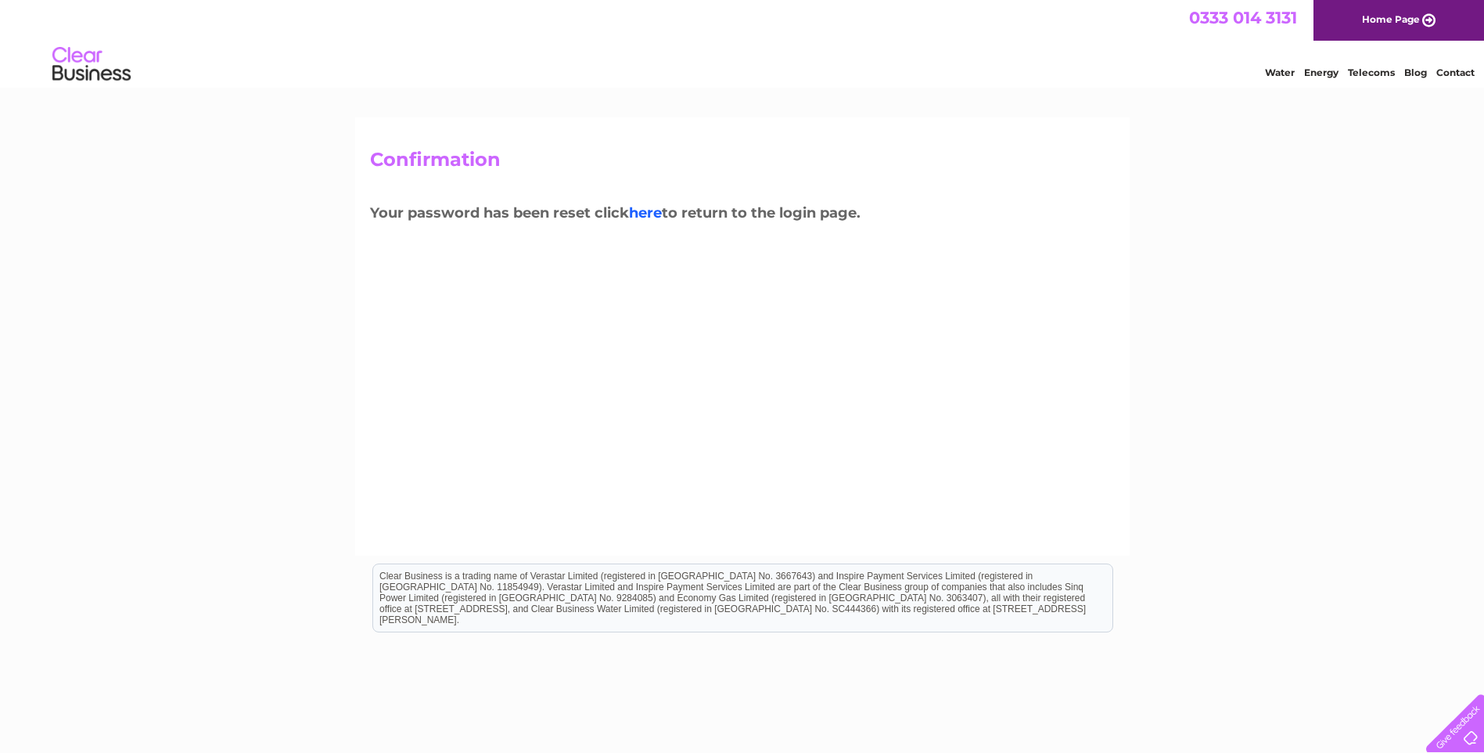
click at [649, 209] on link "here" at bounding box center [645, 212] width 33 height 17
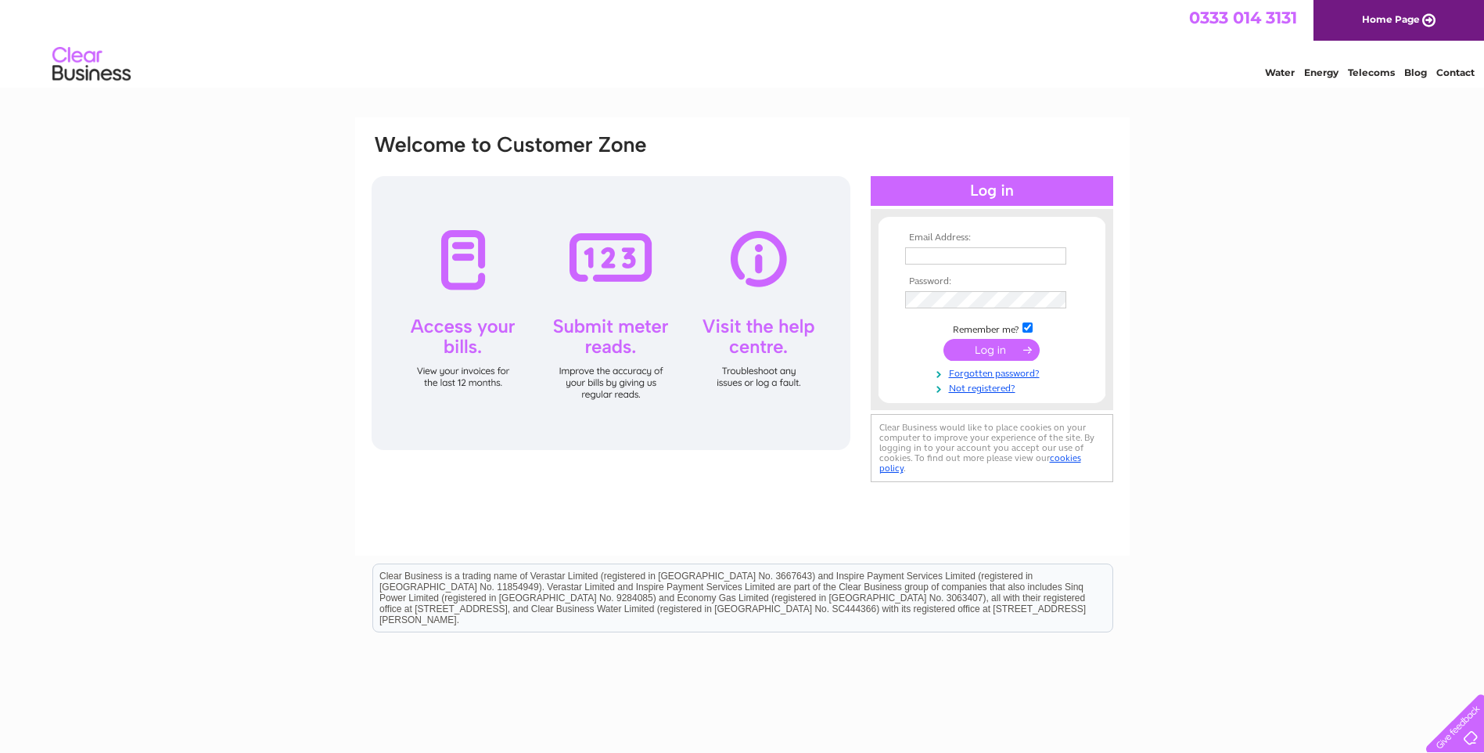
type input "[EMAIL_ADDRESS][DOMAIN_NAME]"
click at [986, 351] on input "submit" at bounding box center [991, 350] width 96 height 22
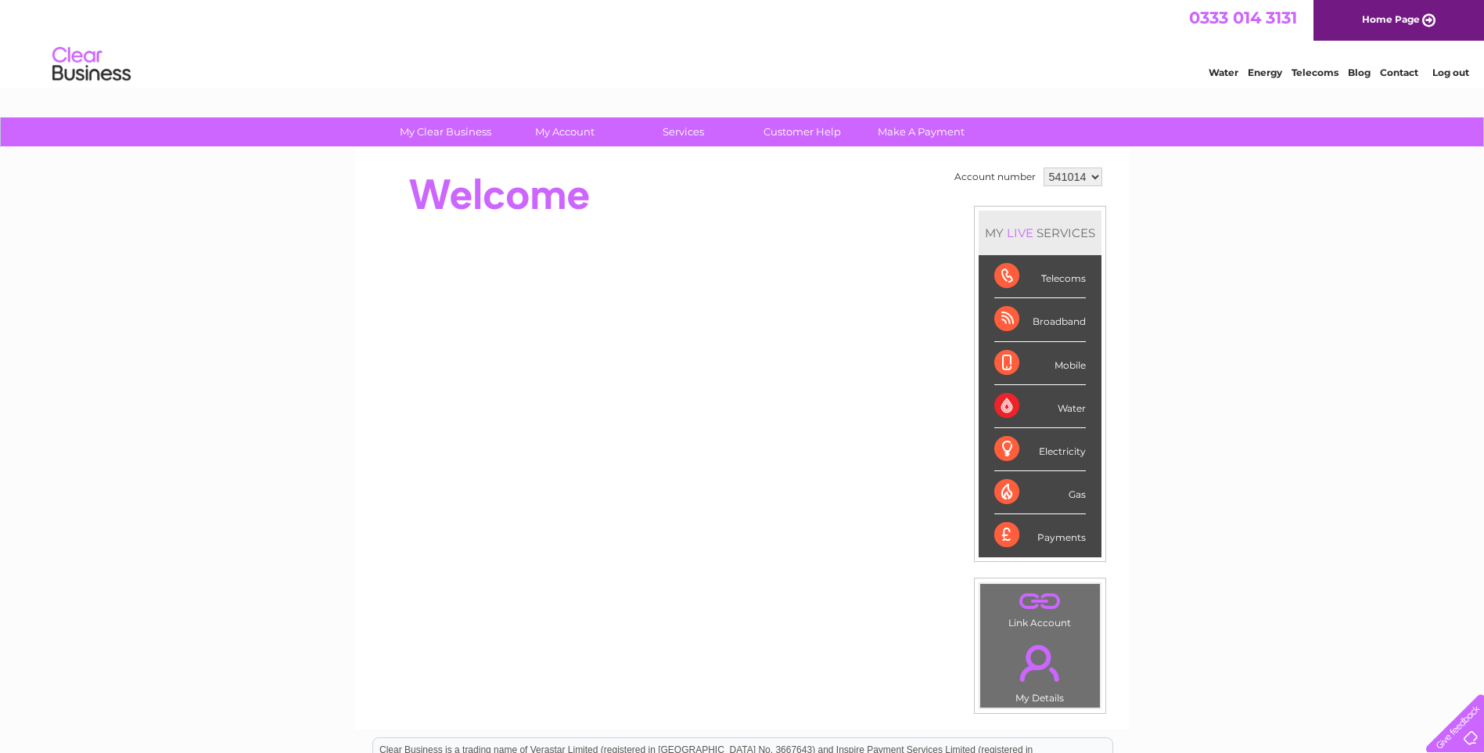
click at [1454, 74] on link "Log out" at bounding box center [1450, 72] width 37 height 12
